Goal: Check status: Check status

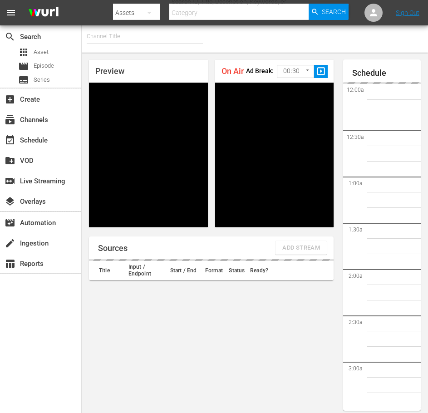
type input "FIFA+ English Global (1781)"
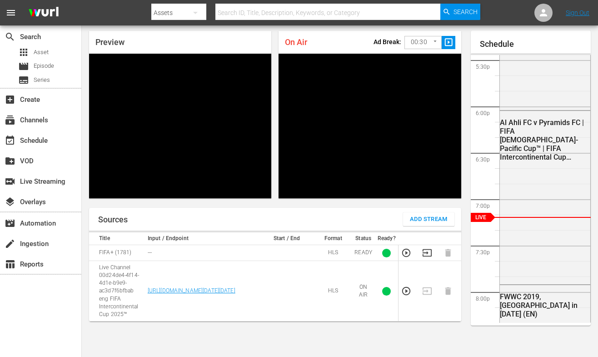
scroll to position [45, 0]
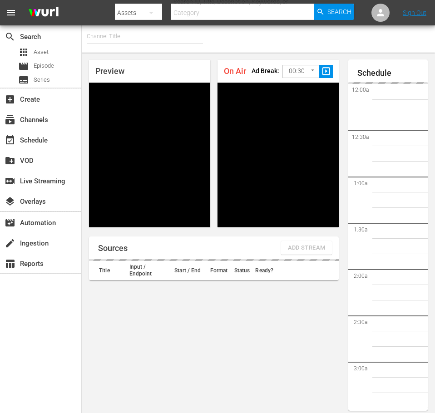
type input "FIFA+ French Local (1778)"
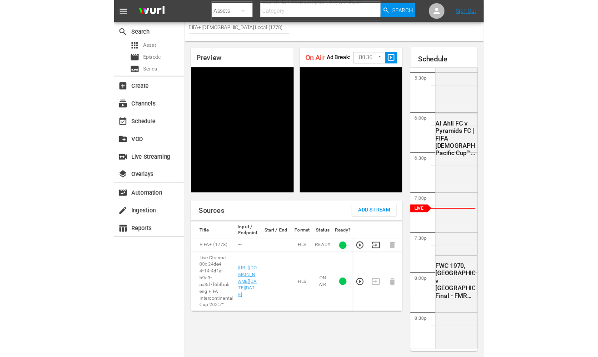
scroll to position [39, 0]
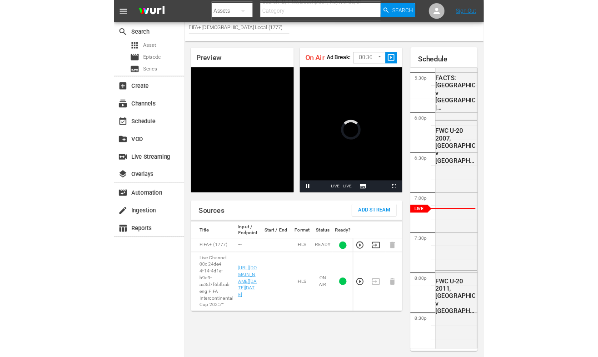
scroll to position [40, 0]
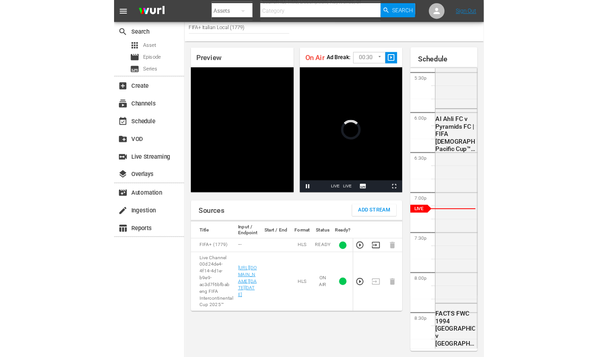
scroll to position [40, 0]
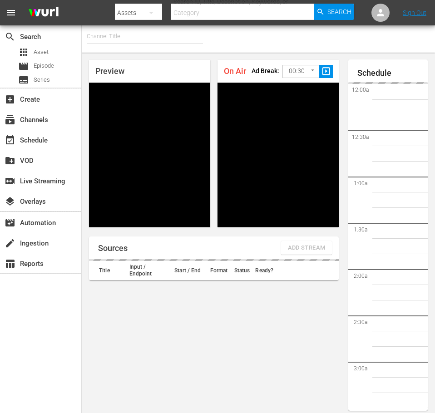
type input "FIFA+ [DEMOGRAPHIC_DATA]-Local-MX (1855)"
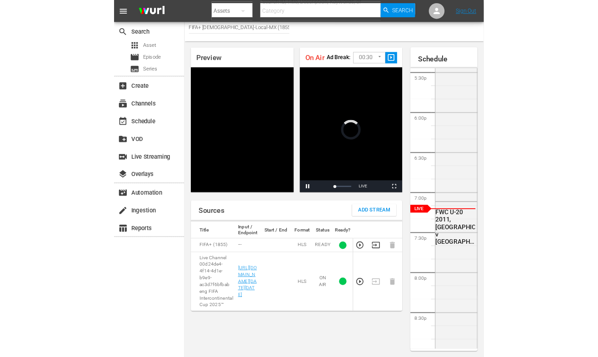
scroll to position [40, 0]
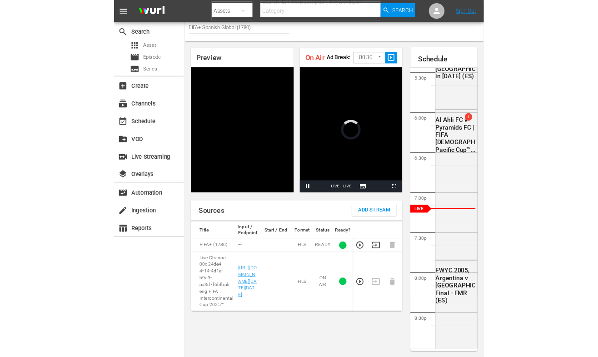
scroll to position [40, 0]
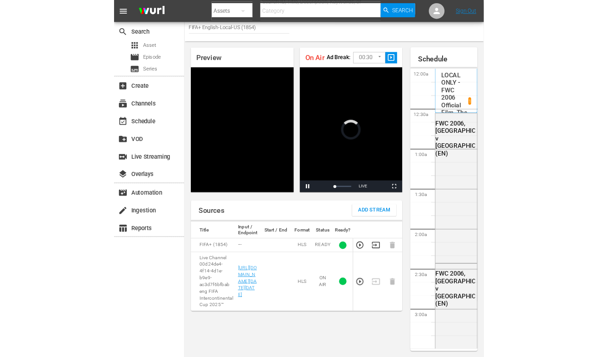
scroll to position [969, 0]
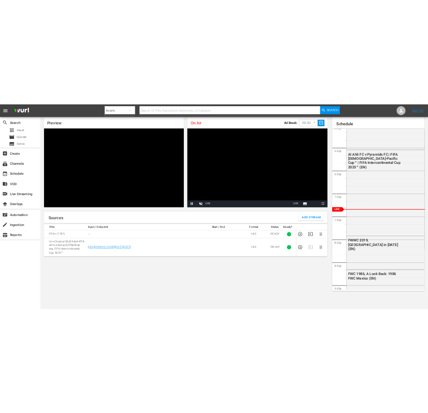
scroll to position [40, 0]
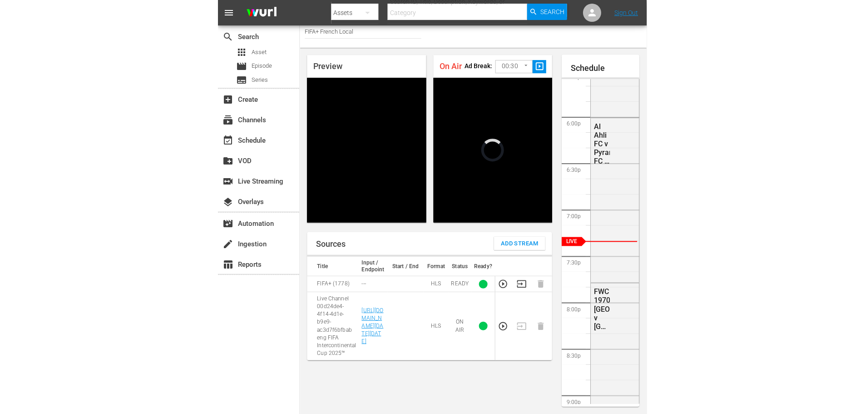
scroll to position [34, 0]
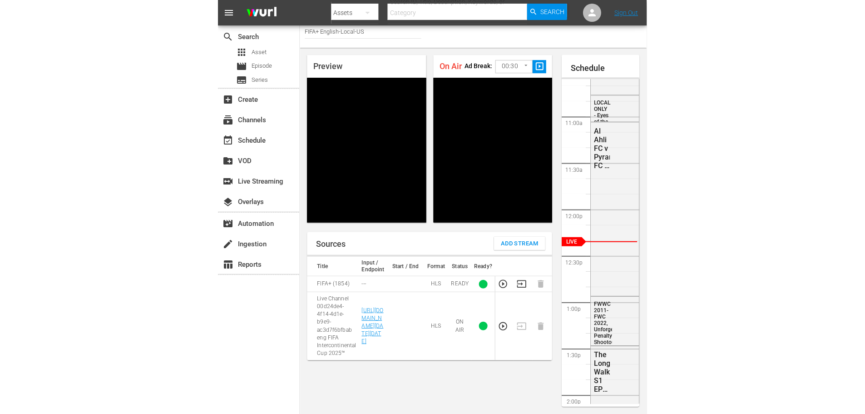
scroll to position [34, 0]
